Goal: Information Seeking & Learning: Learn about a topic

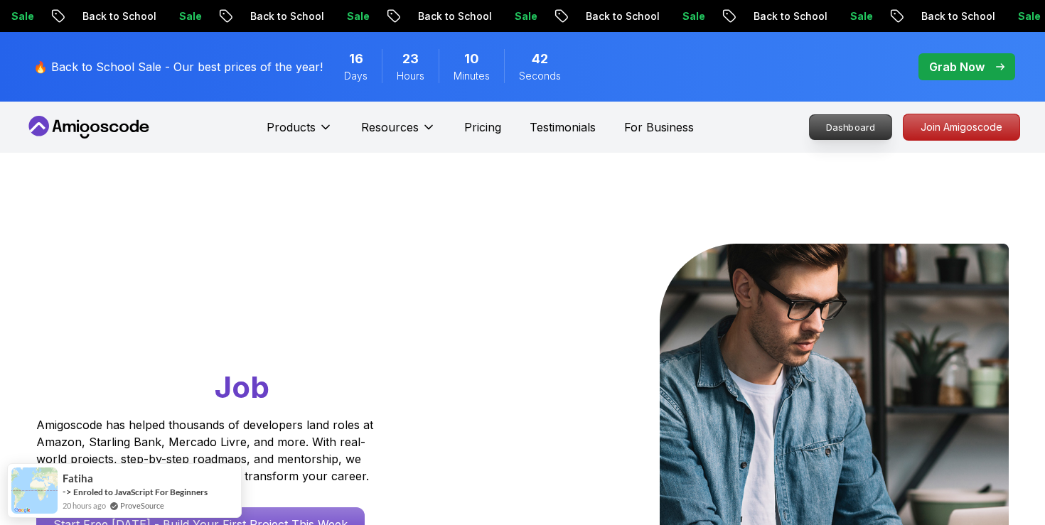
click at [858, 136] on p "Dashboard" at bounding box center [850, 127] width 82 height 24
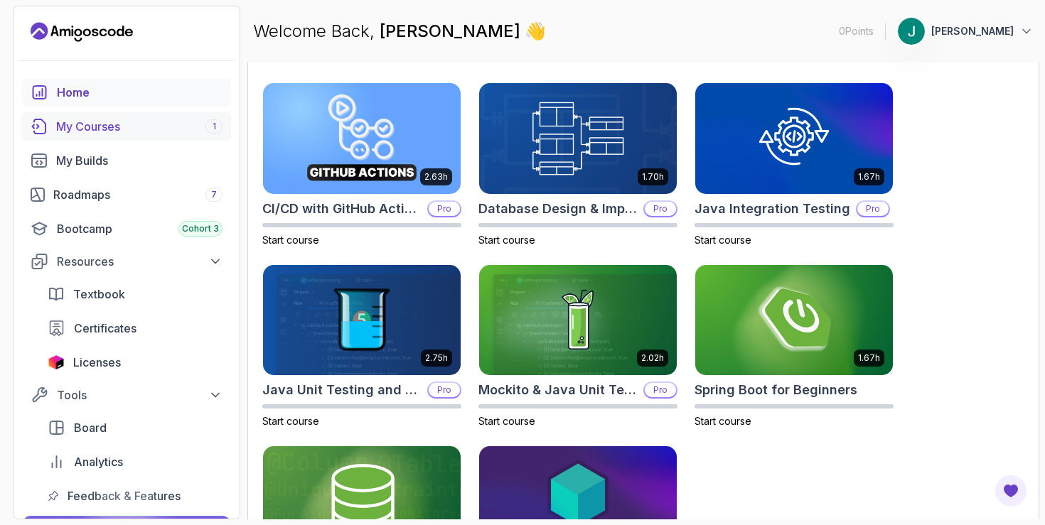
click at [97, 124] on div "My Courses 1" at bounding box center [139, 126] width 166 height 17
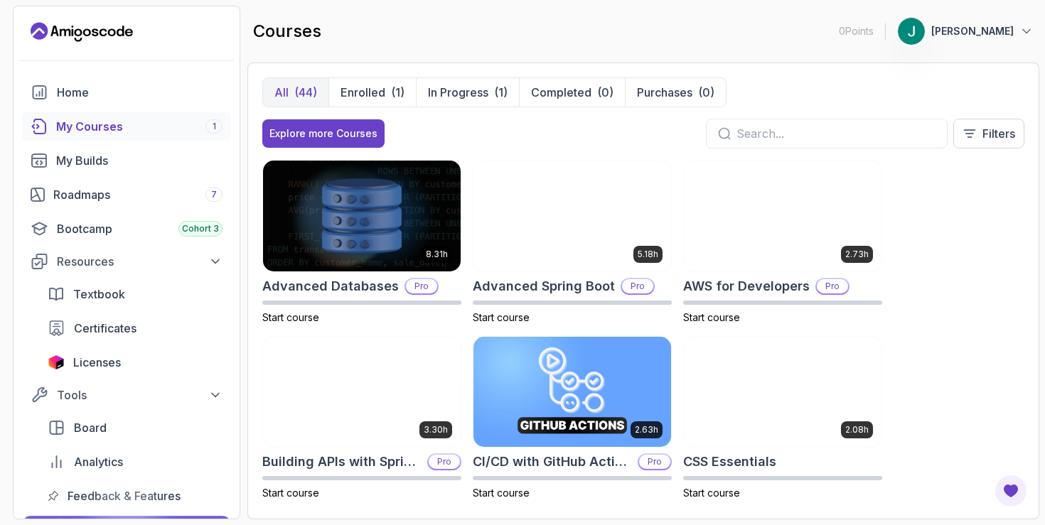
scroll to position [9, 0]
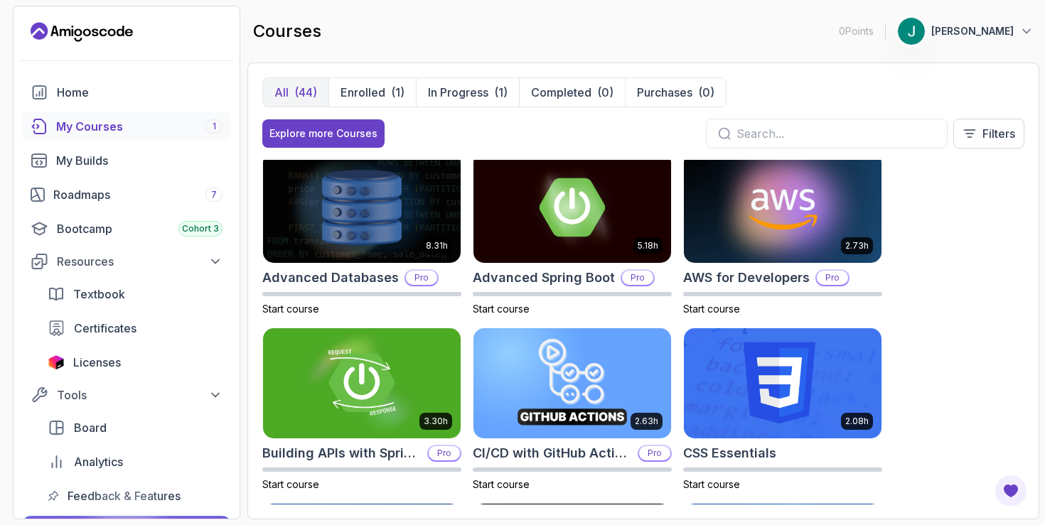
click at [734, 128] on div at bounding box center [827, 134] width 242 height 30
click at [748, 135] on input "text" at bounding box center [835, 133] width 199 height 17
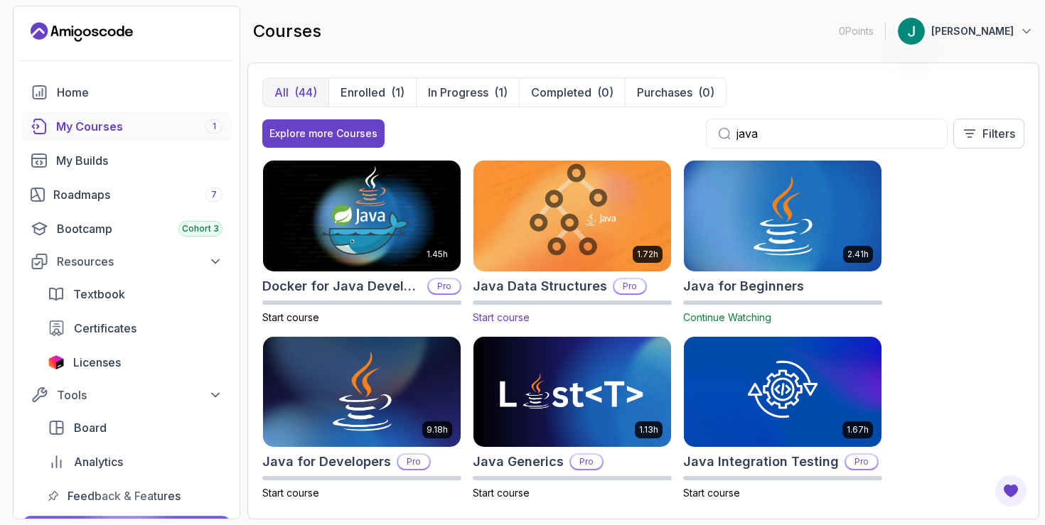
scroll to position [1, 0]
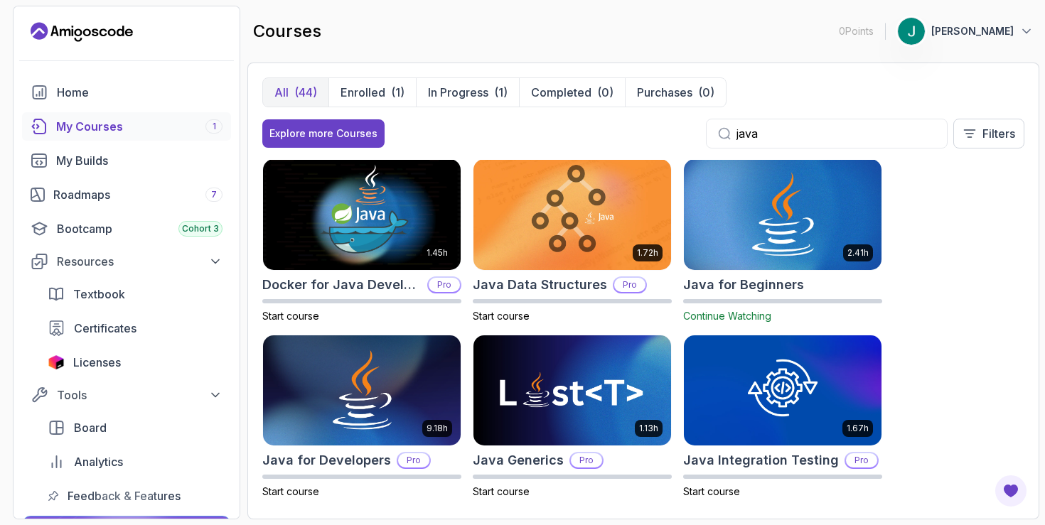
type input "java"
click at [790, 225] on img at bounding box center [782, 214] width 207 height 116
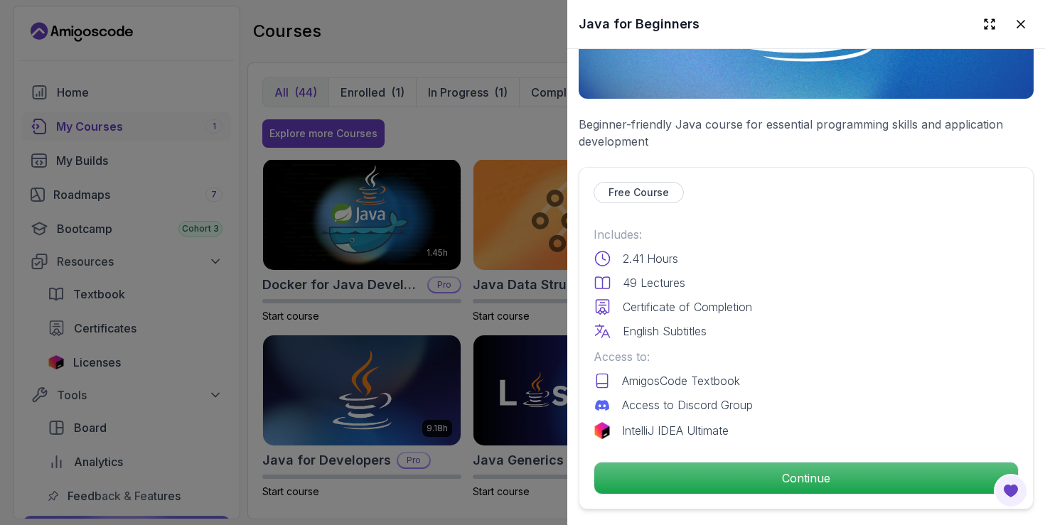
scroll to position [304, 0]
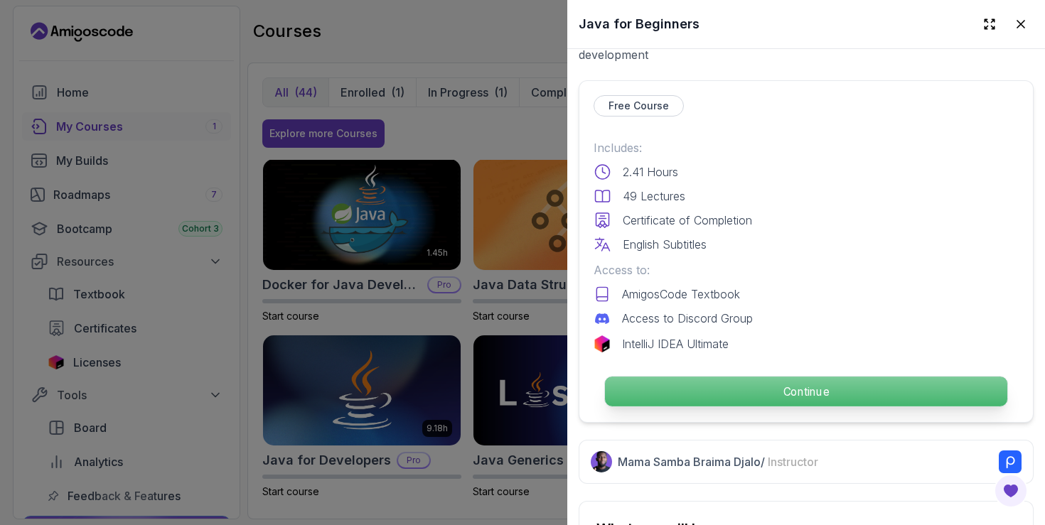
click at [705, 379] on p "Continue" at bounding box center [806, 392] width 402 height 30
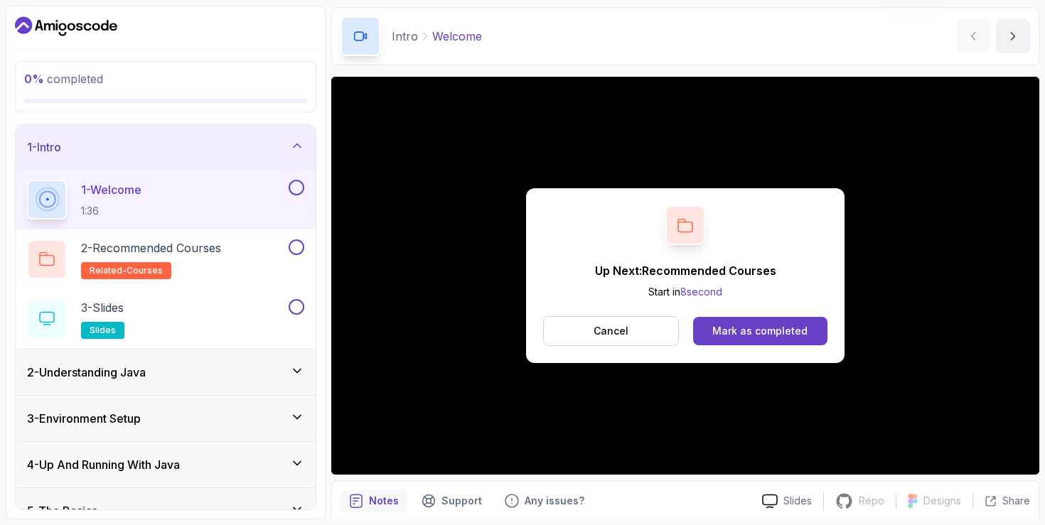
scroll to position [60, 0]
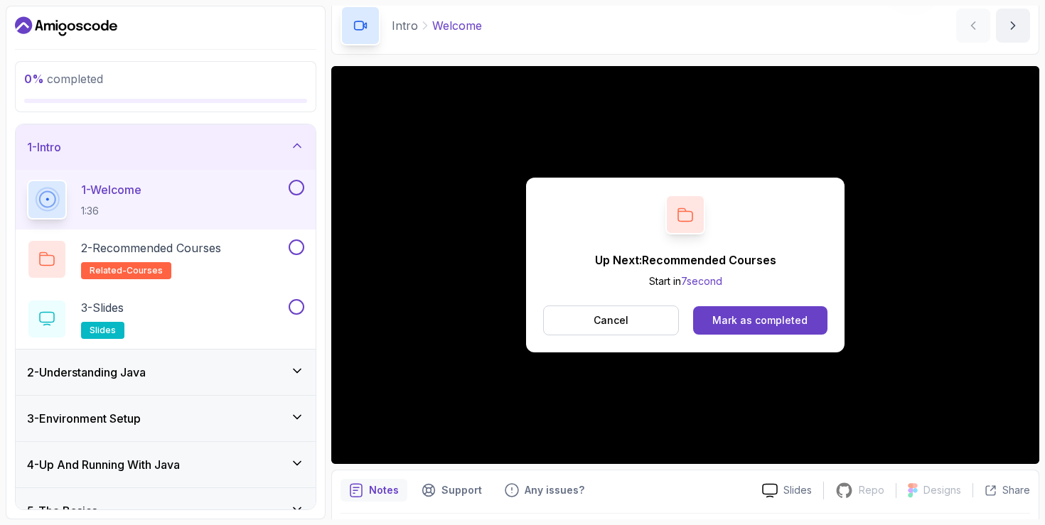
drag, startPoint x: 629, startPoint y: 326, endPoint x: 742, endPoint y: 343, distance: 114.2
click at [743, 343] on div "Up Next: Recommended Courses Start in 7 second Cancel Mark as completed" at bounding box center [685, 265] width 318 height 175
click at [745, 324] on div "Mark as completed" at bounding box center [759, 320] width 95 height 14
